Goal: Find specific page/section: Find specific page/section

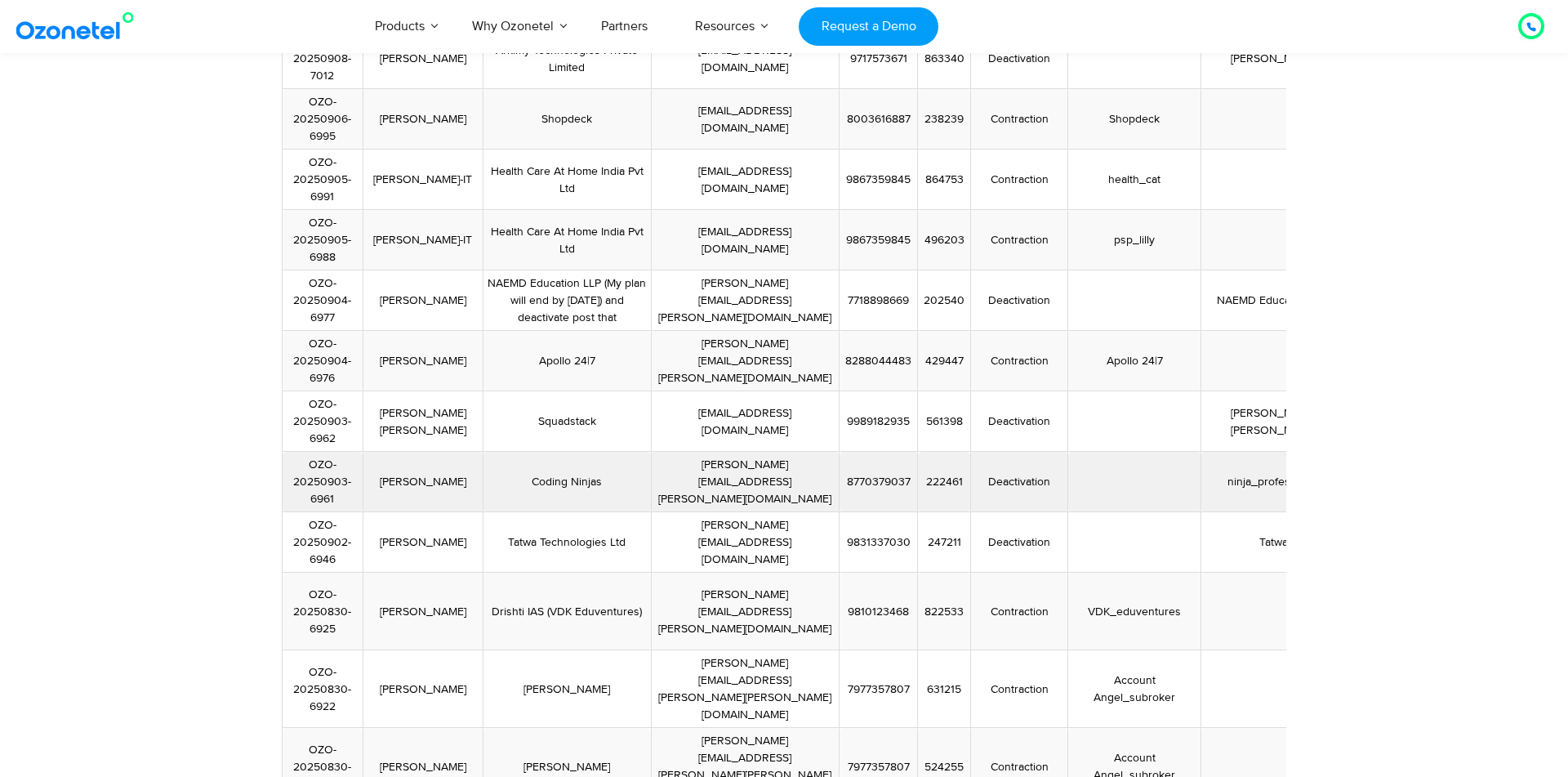
click at [539, 453] on td "Coding Ninjas" at bounding box center [568, 482] width 168 height 61
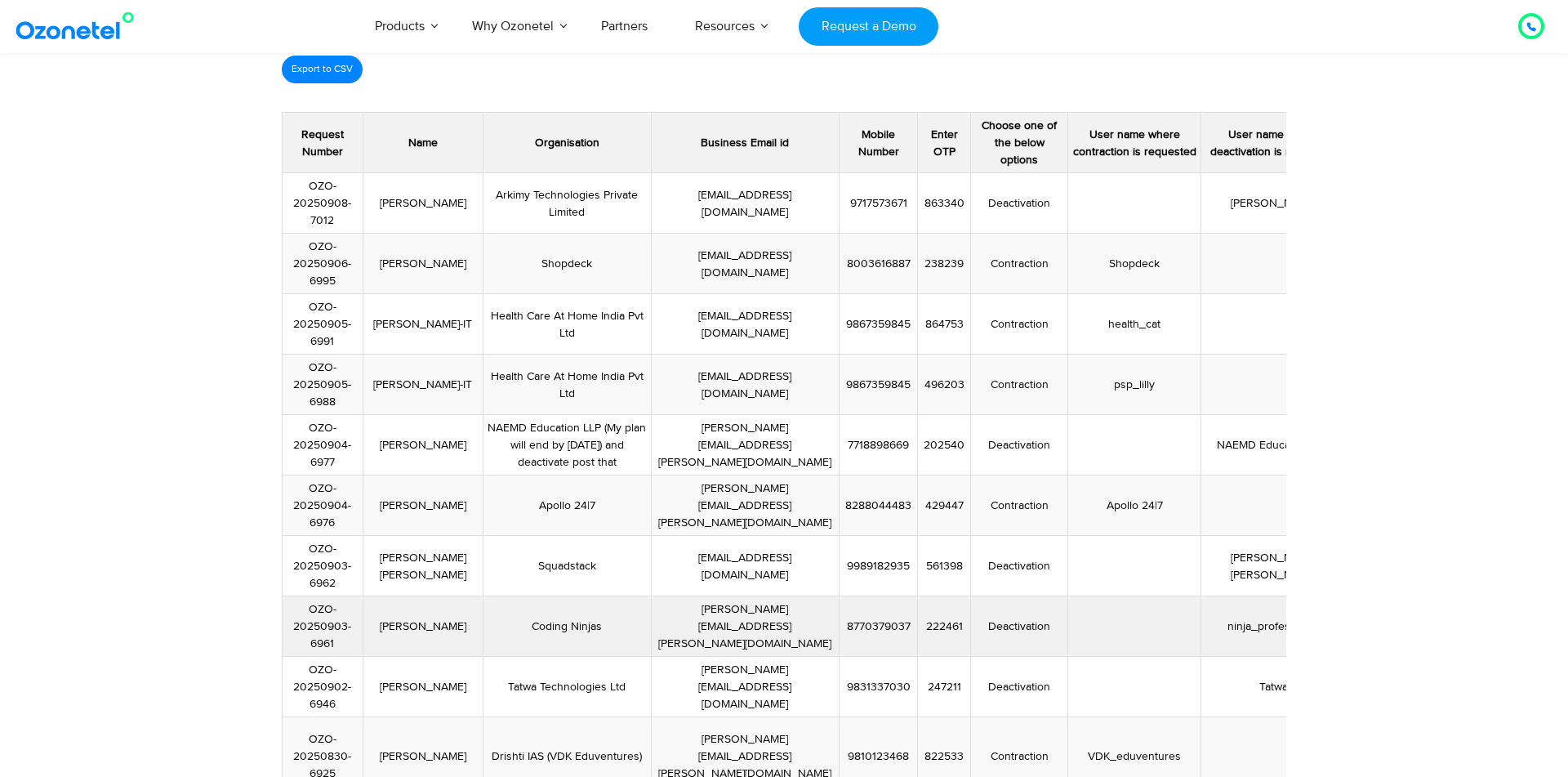
scroll to position [168, 0]
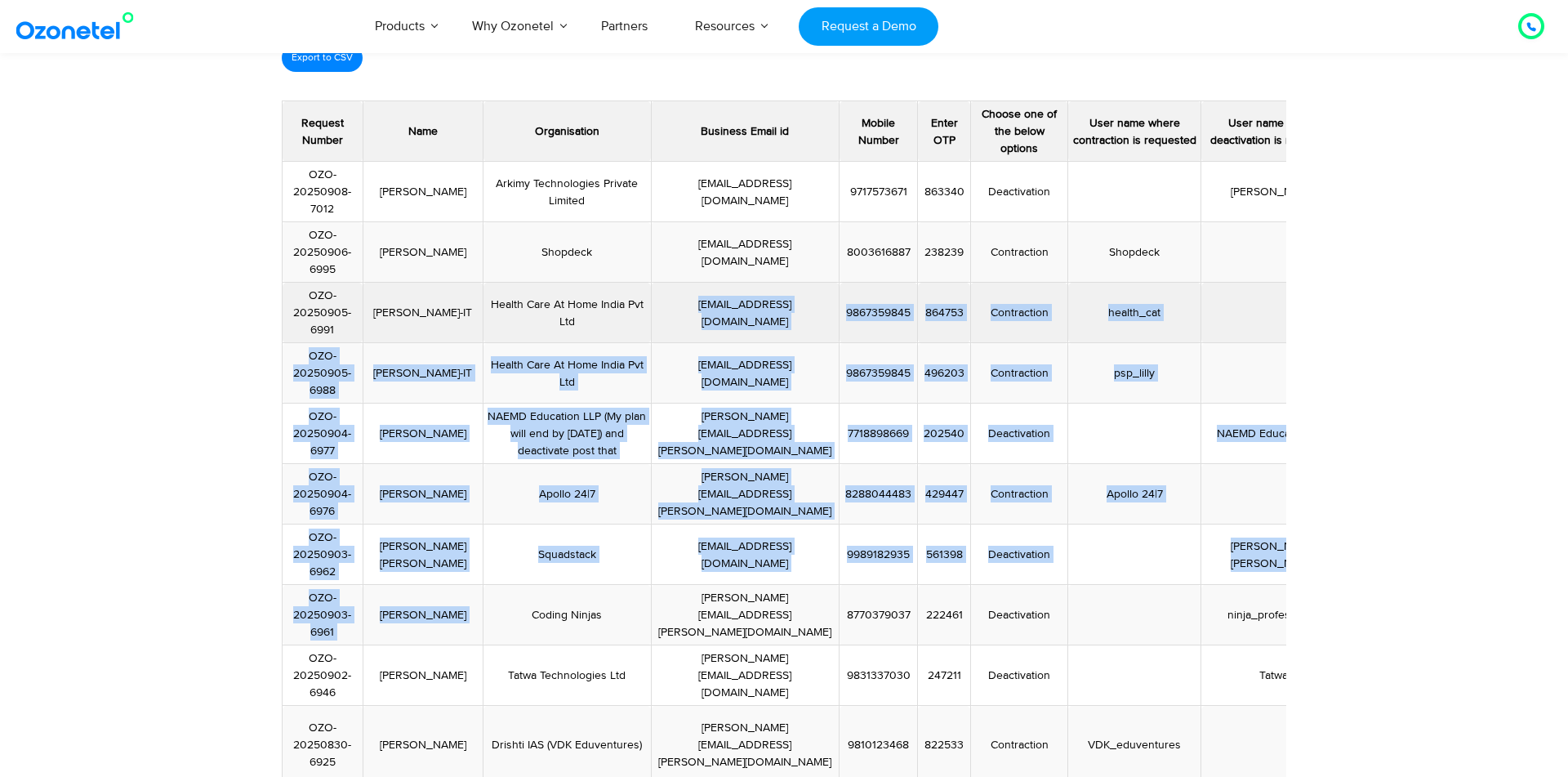
drag, startPoint x: 545, startPoint y: 592, endPoint x: 609, endPoint y: 336, distance: 263.9
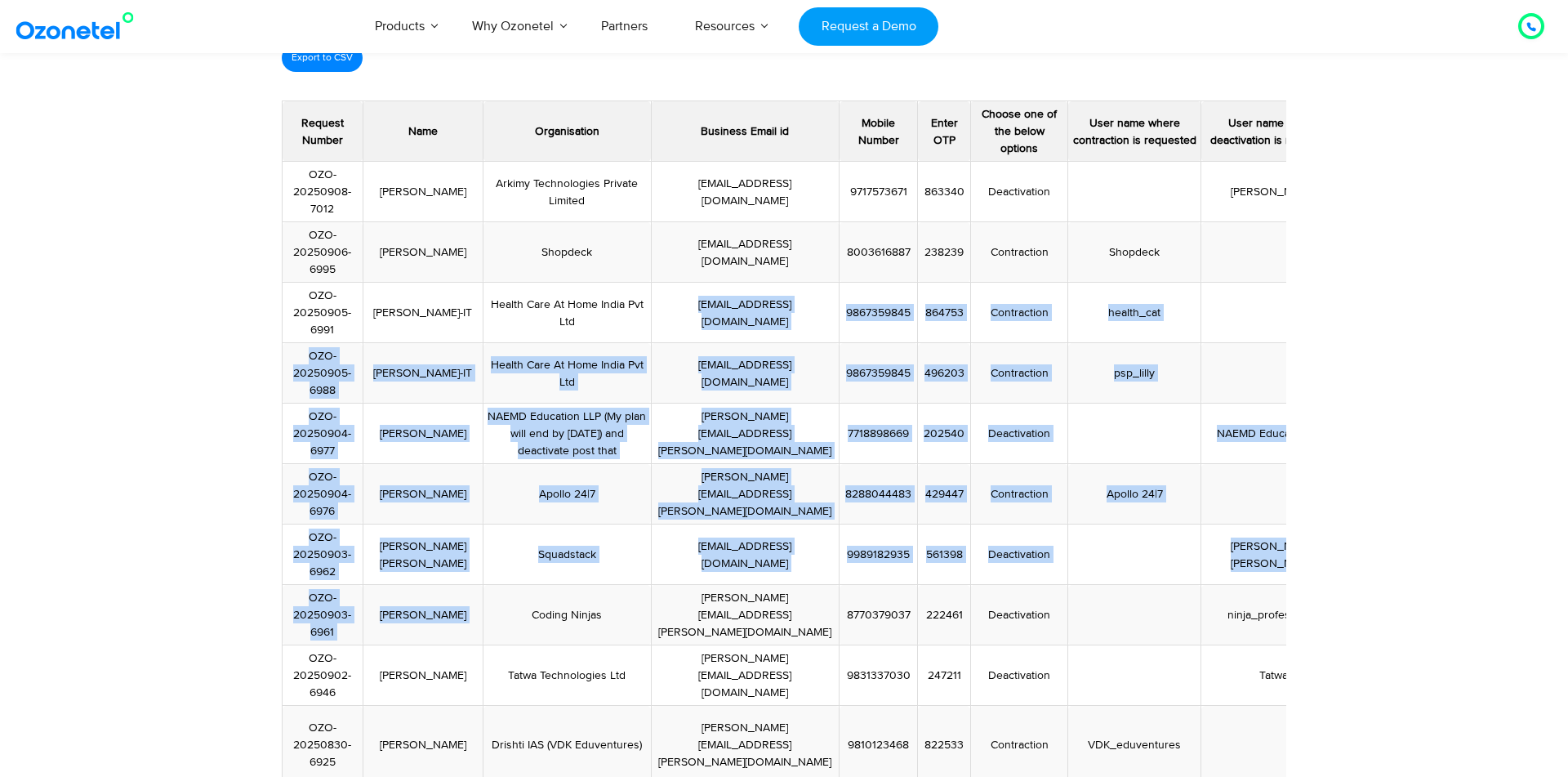
click at [46, 420] on section "Offboarding Form Entries Export to CSV Request Number Name Organisation Busines…" at bounding box center [784, 756] width 1568 height 1522
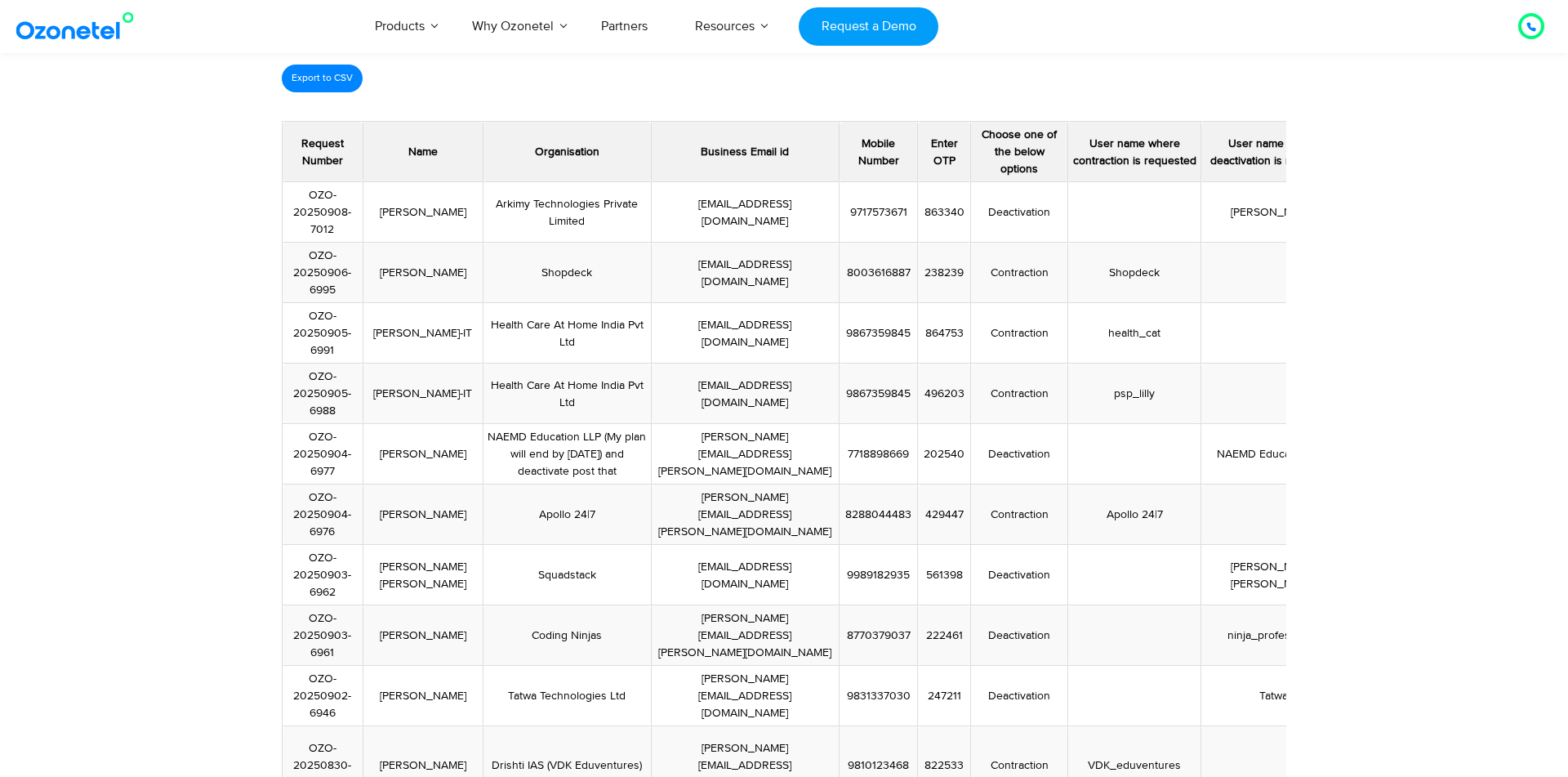
scroll to position [0, 0]
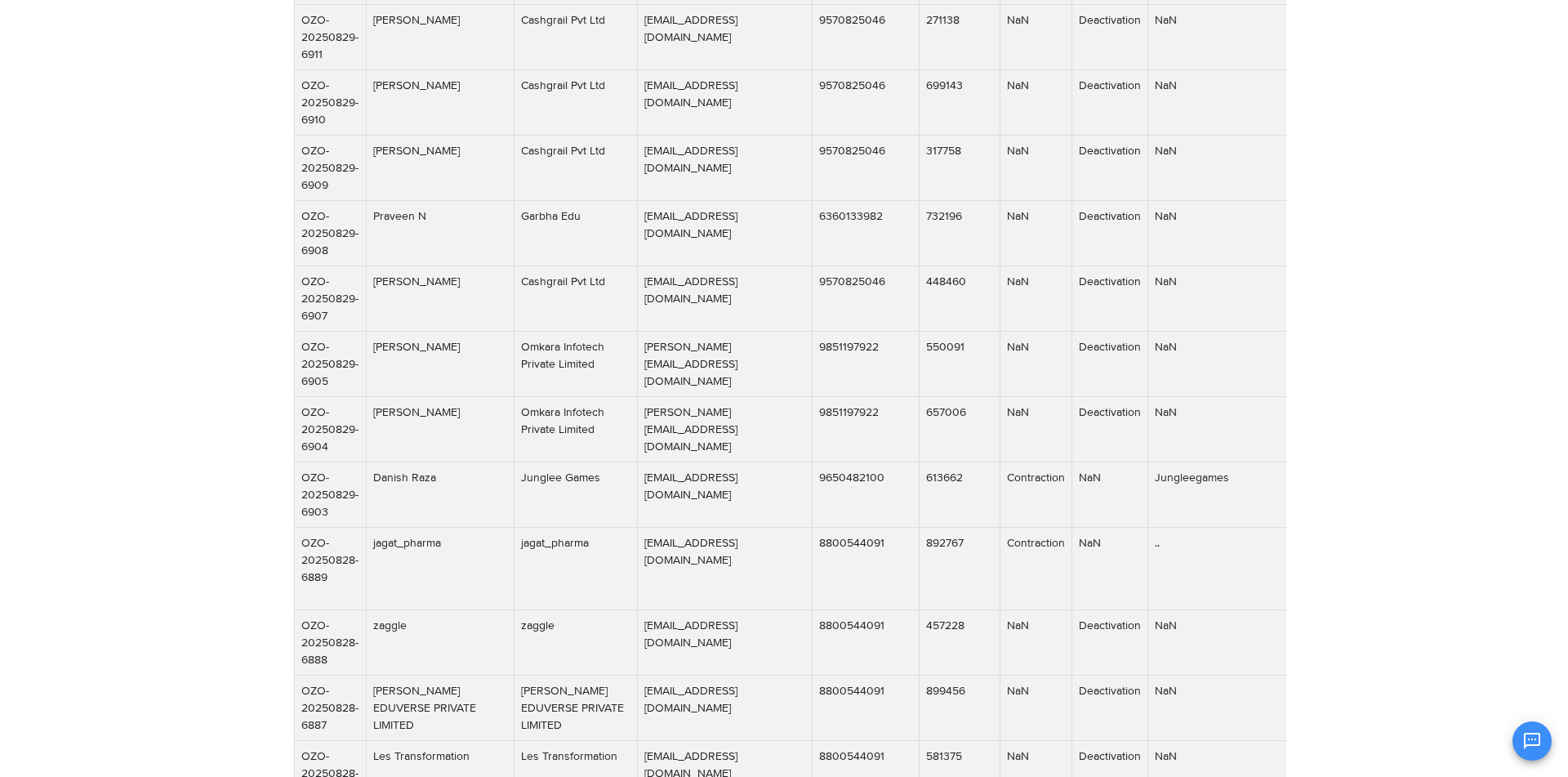
scroll to position [1029, 0]
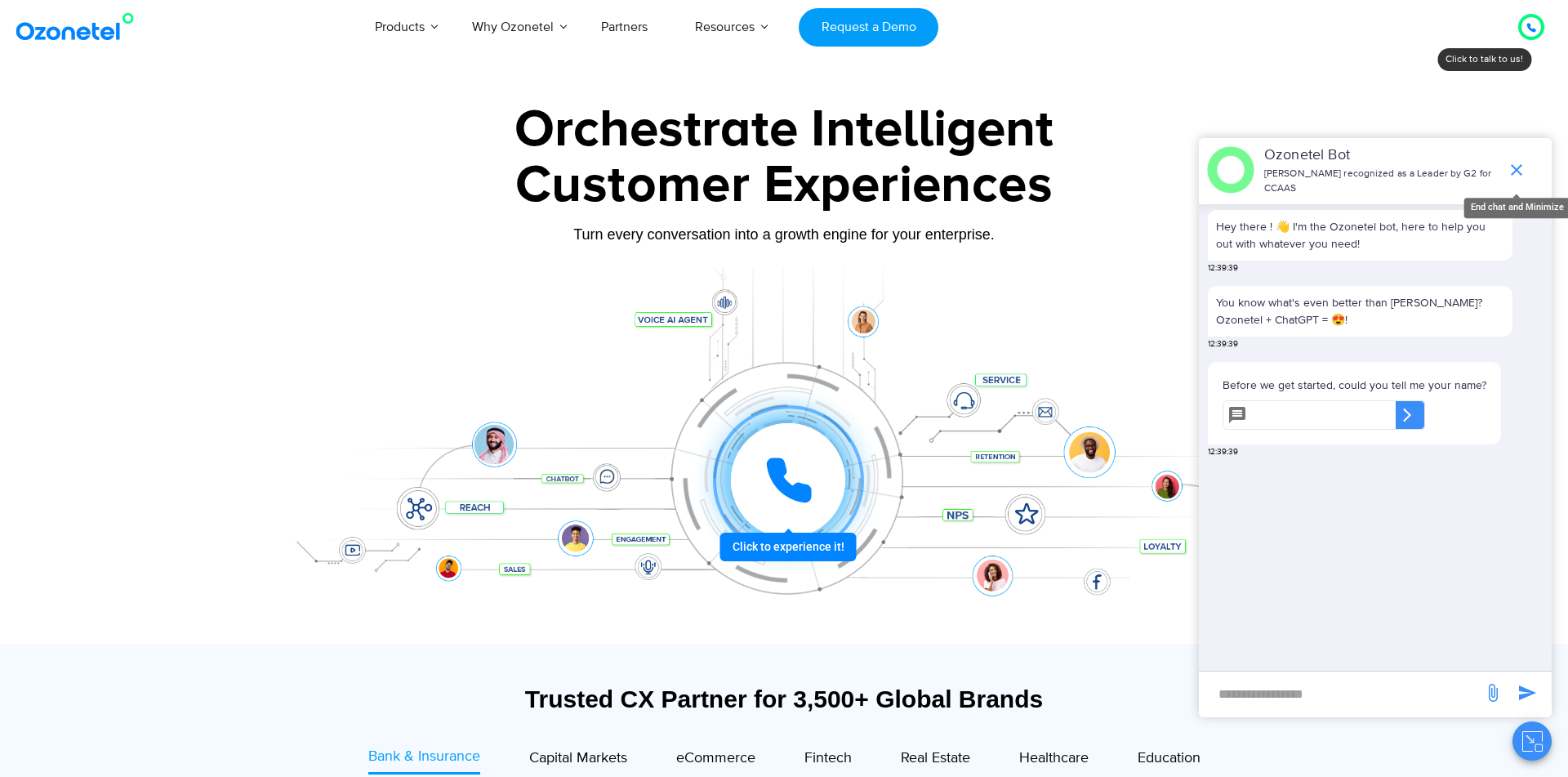
click at [1514, 171] on icon "end chat or minimize" at bounding box center [1515, 169] width 12 height 12
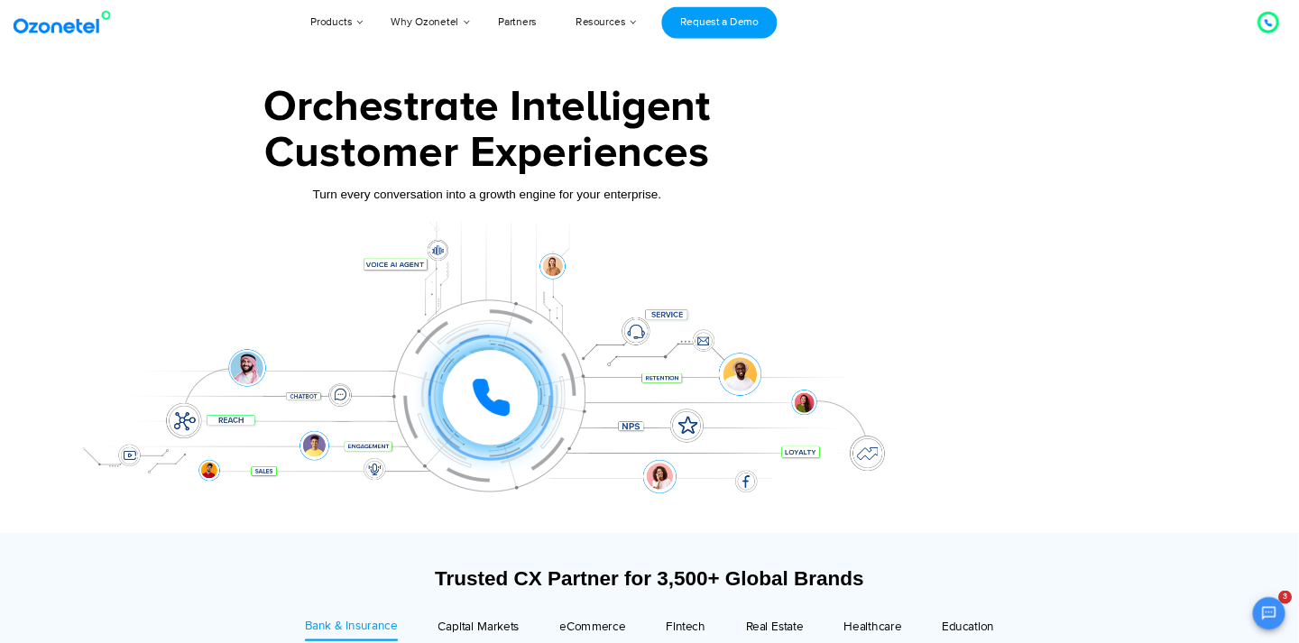
scroll to position [178, 0]
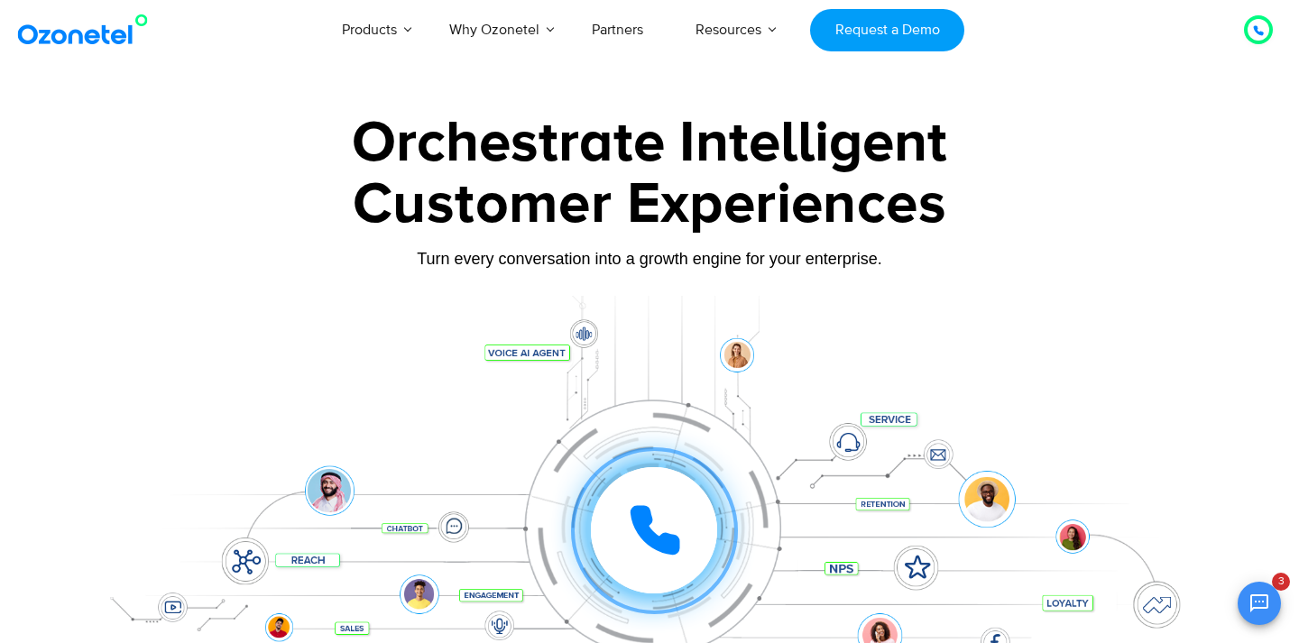
click at [232, 248] on div "Customer Experiences" at bounding box center [649, 219] width 1127 height 59
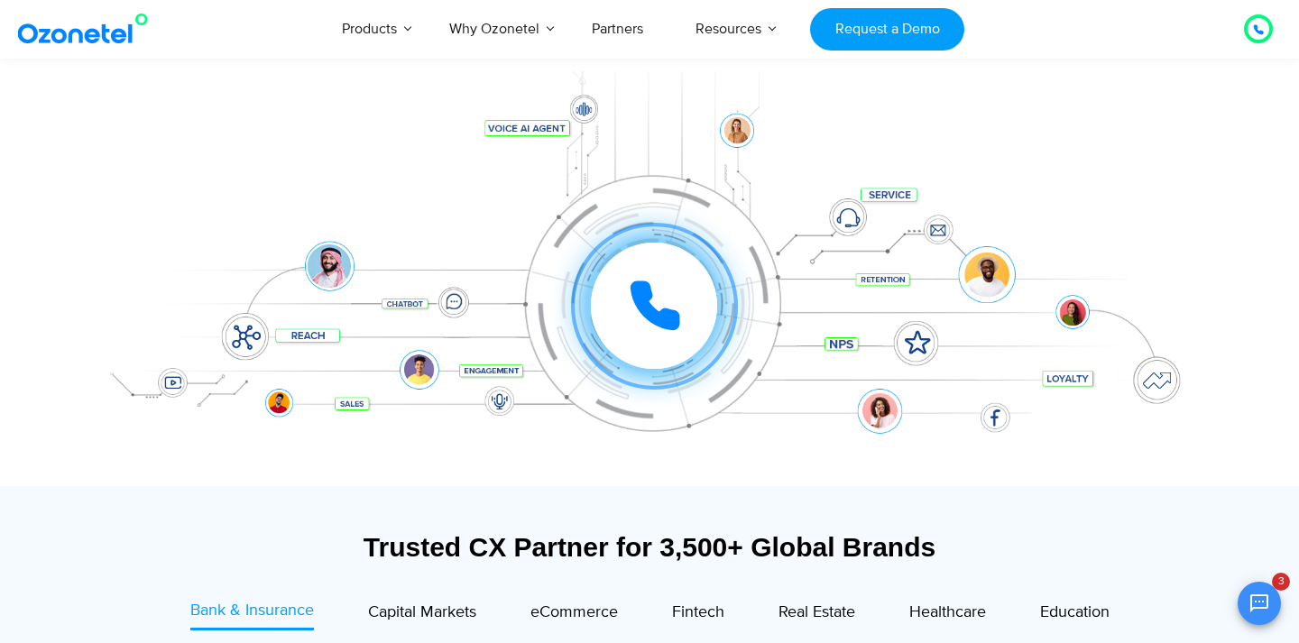
scroll to position [0, 0]
